Goal: Task Accomplishment & Management: Complete application form

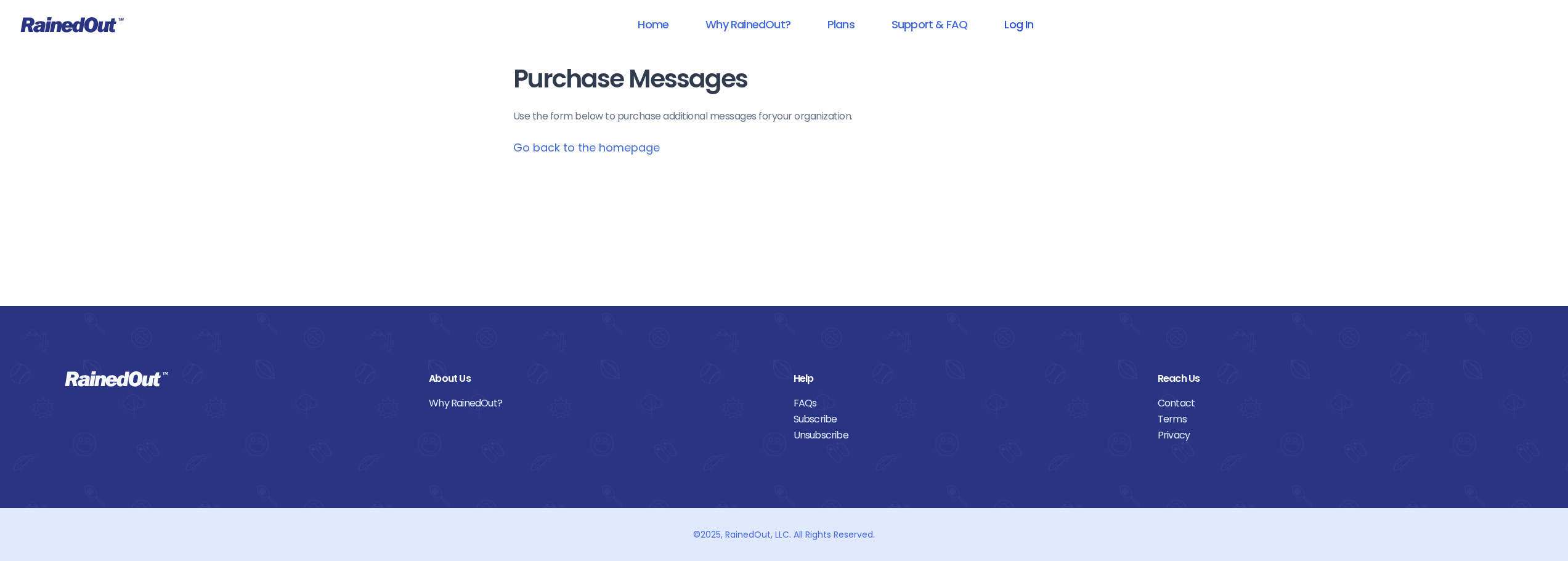
click at [1023, 28] on link "Log In" at bounding box center [1019, 25] width 61 height 28
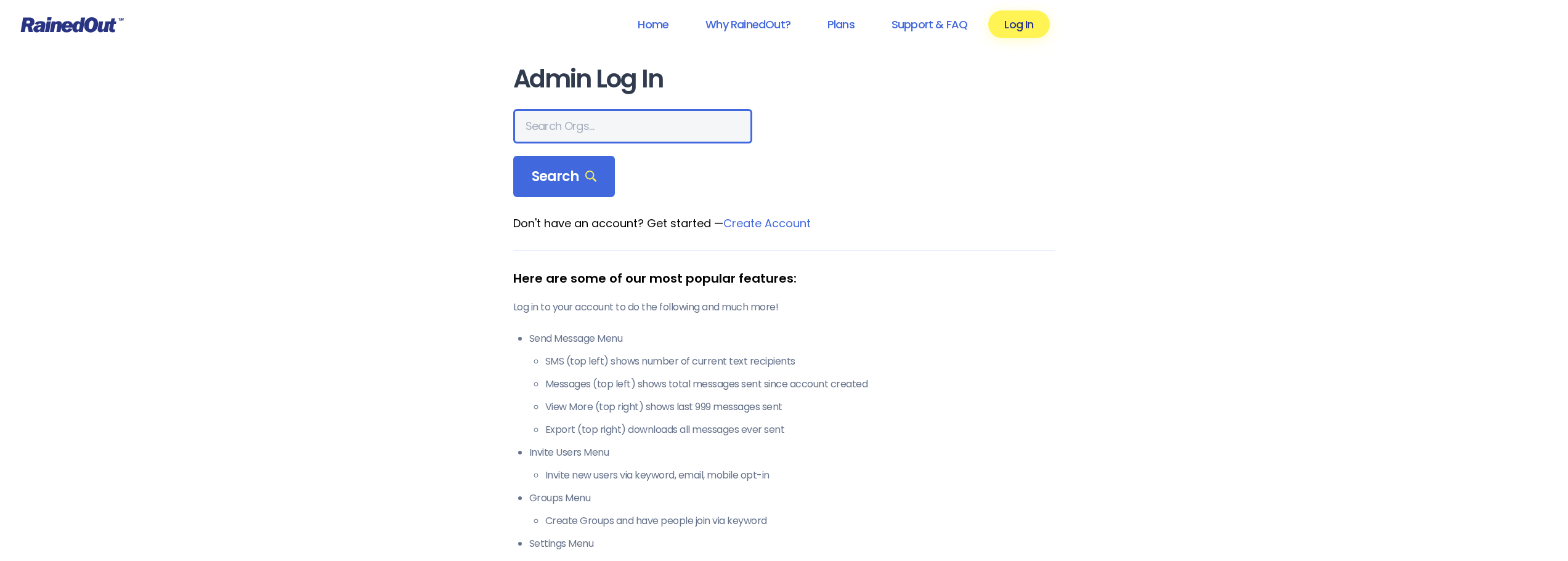
click at [588, 129] on input "text" at bounding box center [633, 126] width 239 height 35
type input "Northwest Forsyth American Little League"
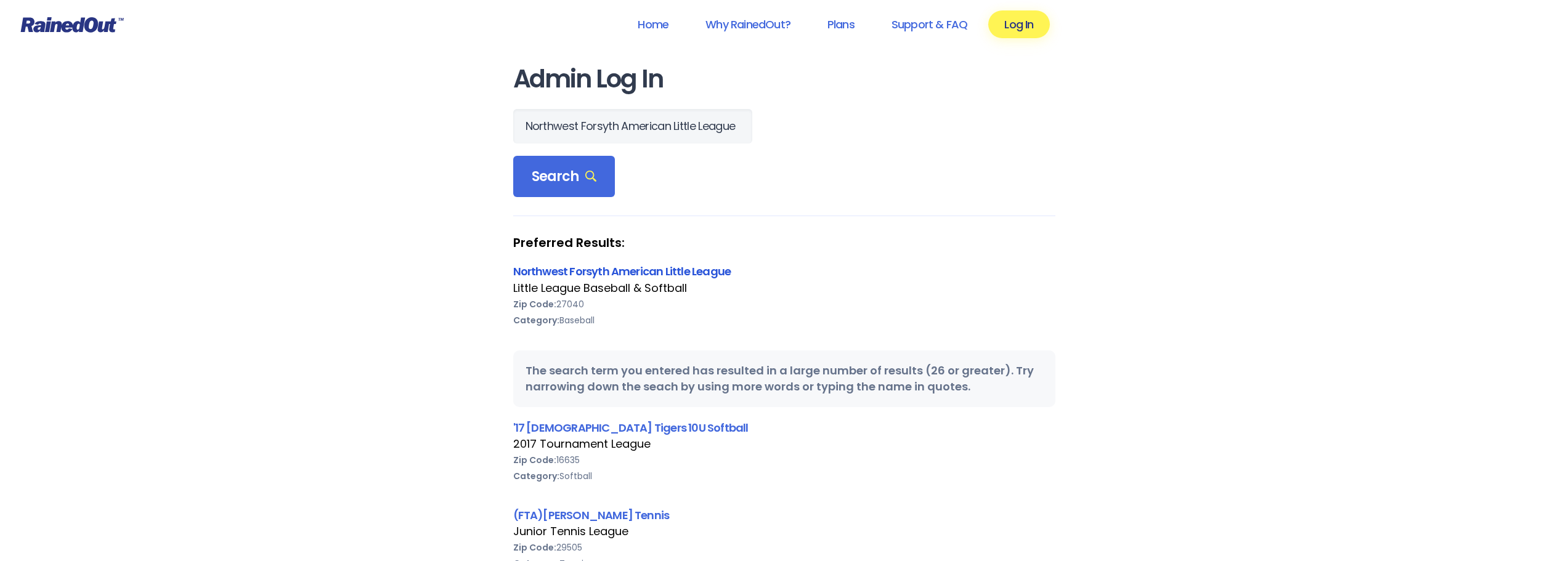
scroll to position [0, 0]
click at [618, 271] on link "Northwest Forsyth American Little League" at bounding box center [623, 271] width 218 height 16
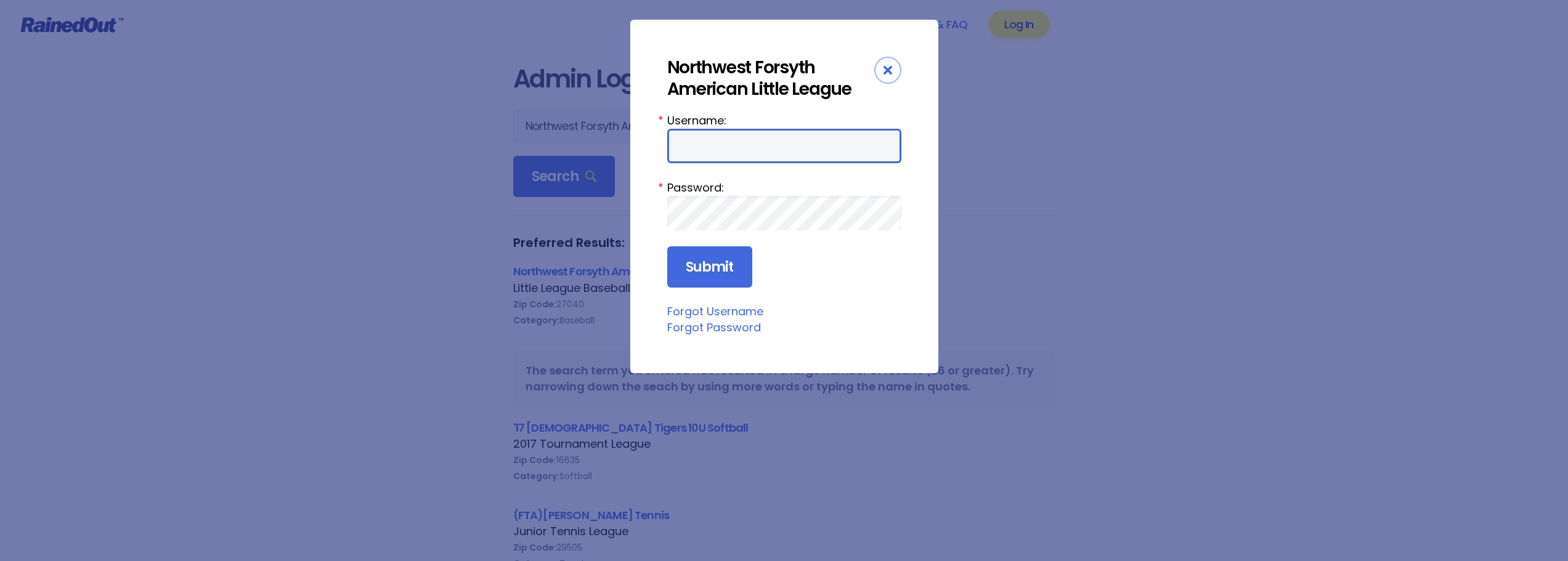
click at [762, 145] on input "Username:" at bounding box center [784, 146] width 234 height 35
type input "NWFALL"
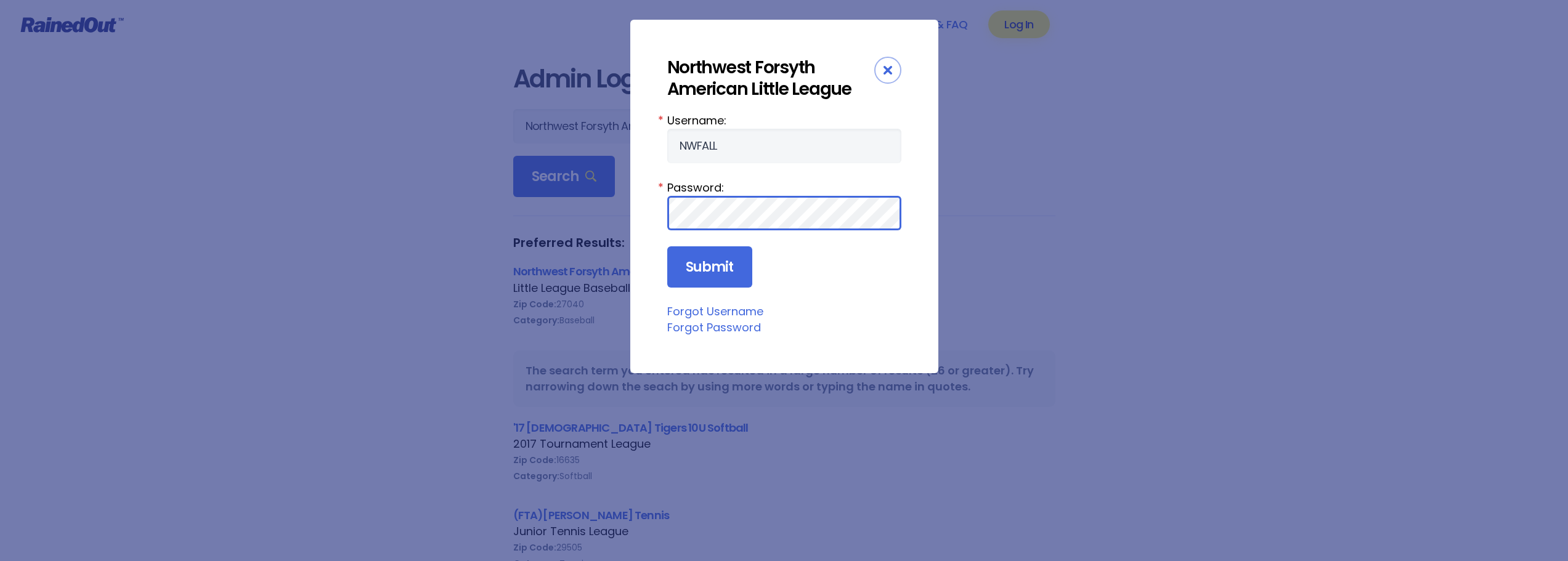
click at [667, 246] on input "Submit" at bounding box center [709, 266] width 85 height 42
